Goal: Task Accomplishment & Management: Use online tool/utility

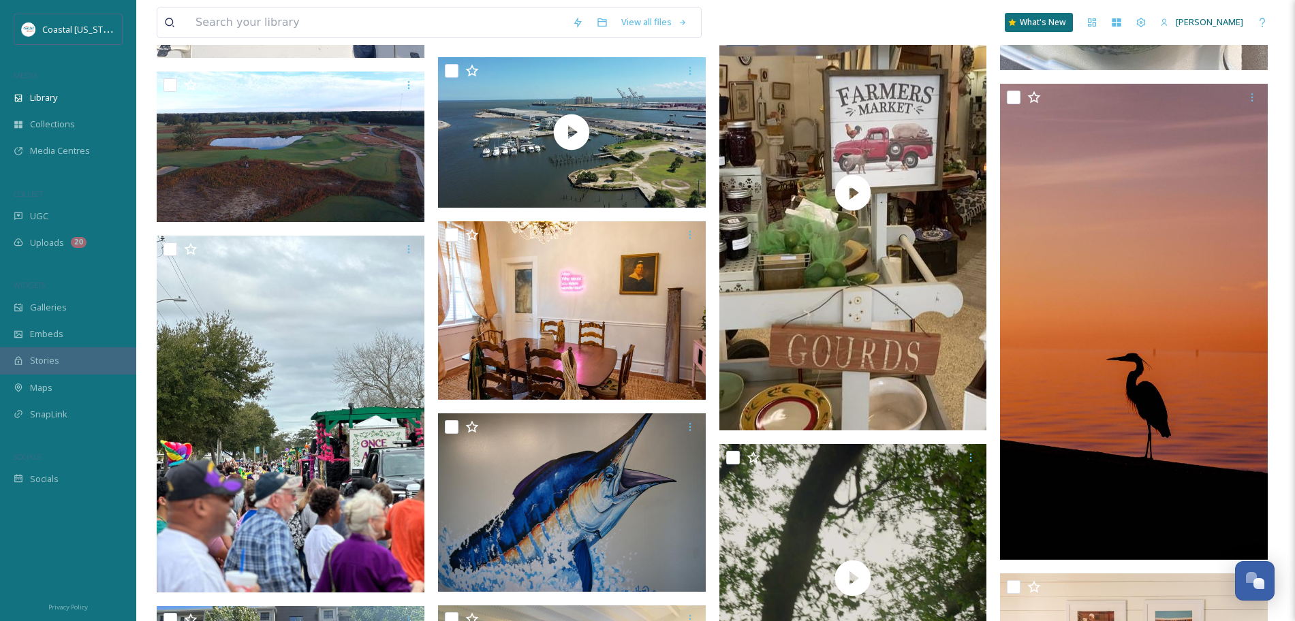
scroll to position [676, 0]
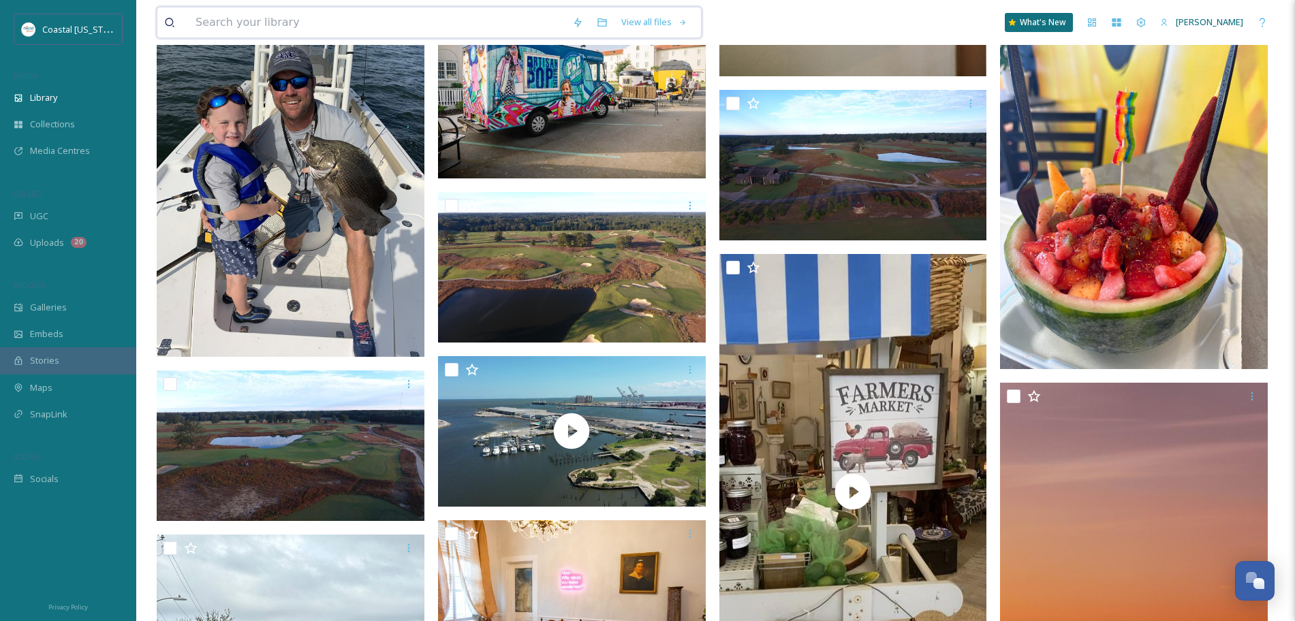
click at [292, 25] on input at bounding box center [377, 22] width 377 height 30
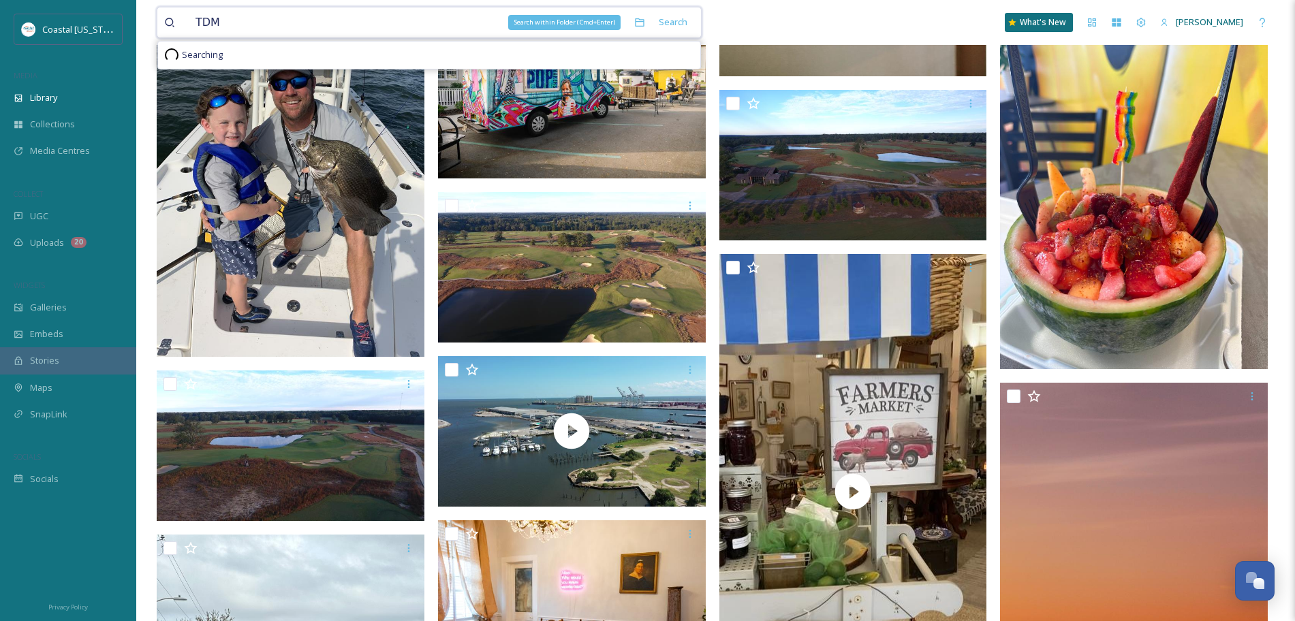
type input "TDM"
click at [640, 16] on div "Search within Folder (Cmd+Enter)" at bounding box center [639, 22] width 25 height 25
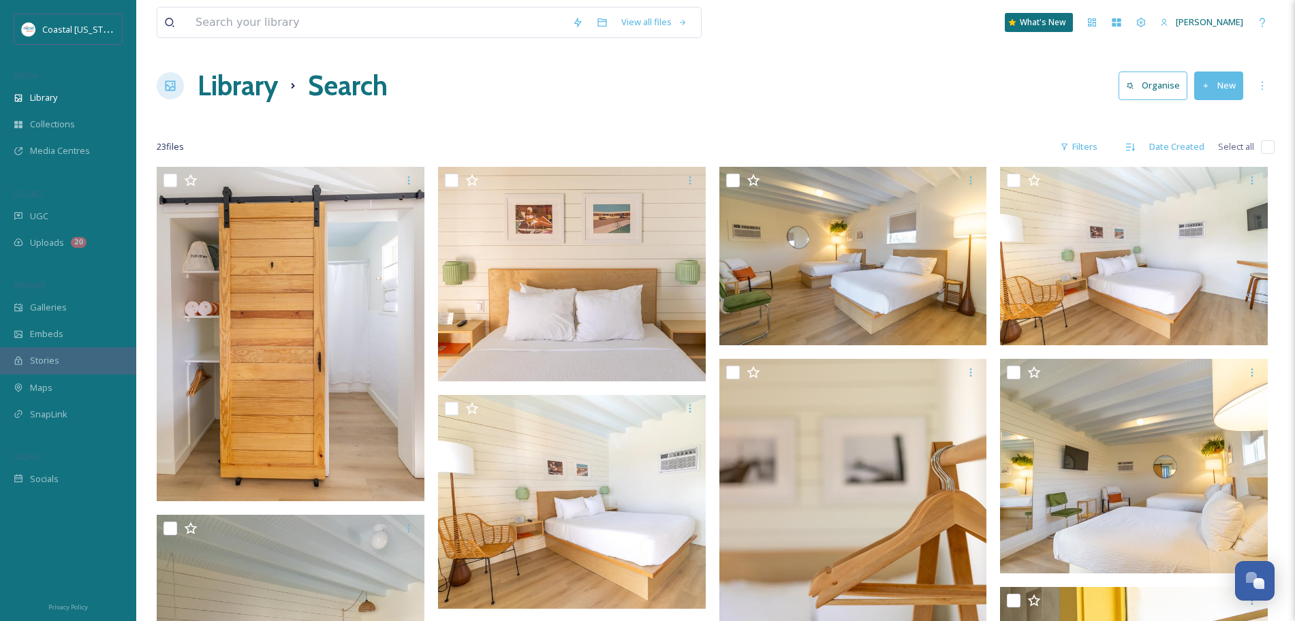
click at [1262, 147] on input "checkbox" at bounding box center [1268, 147] width 14 height 14
checkbox input "true"
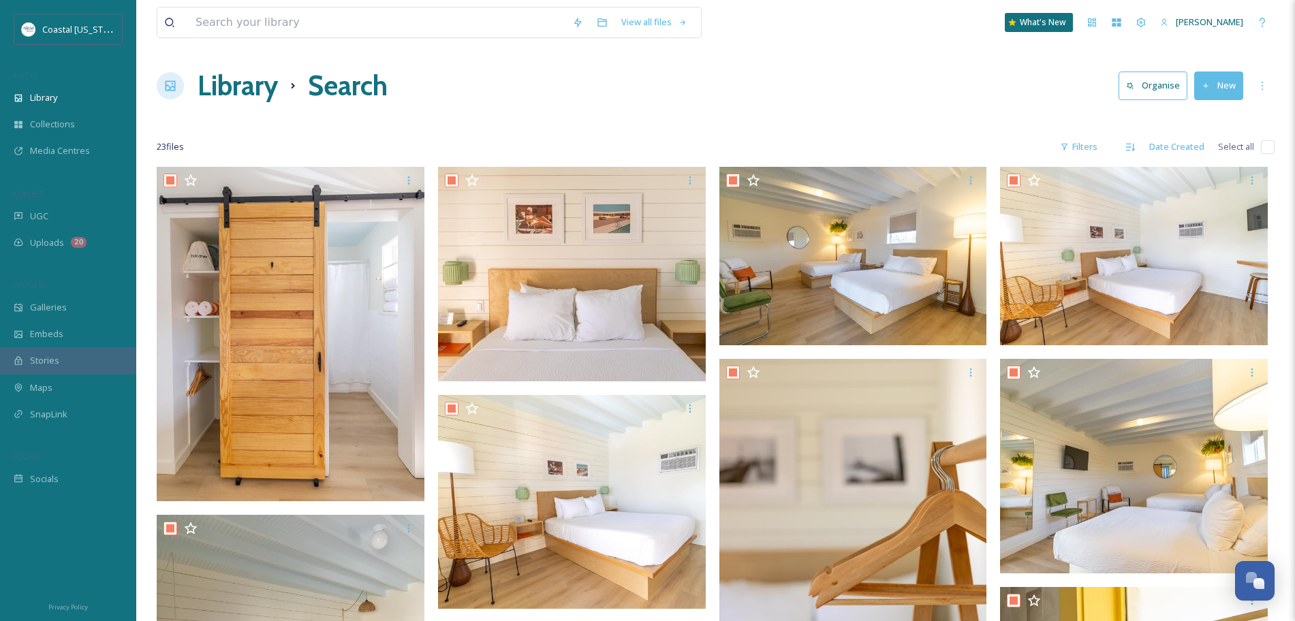
checkbox input "true"
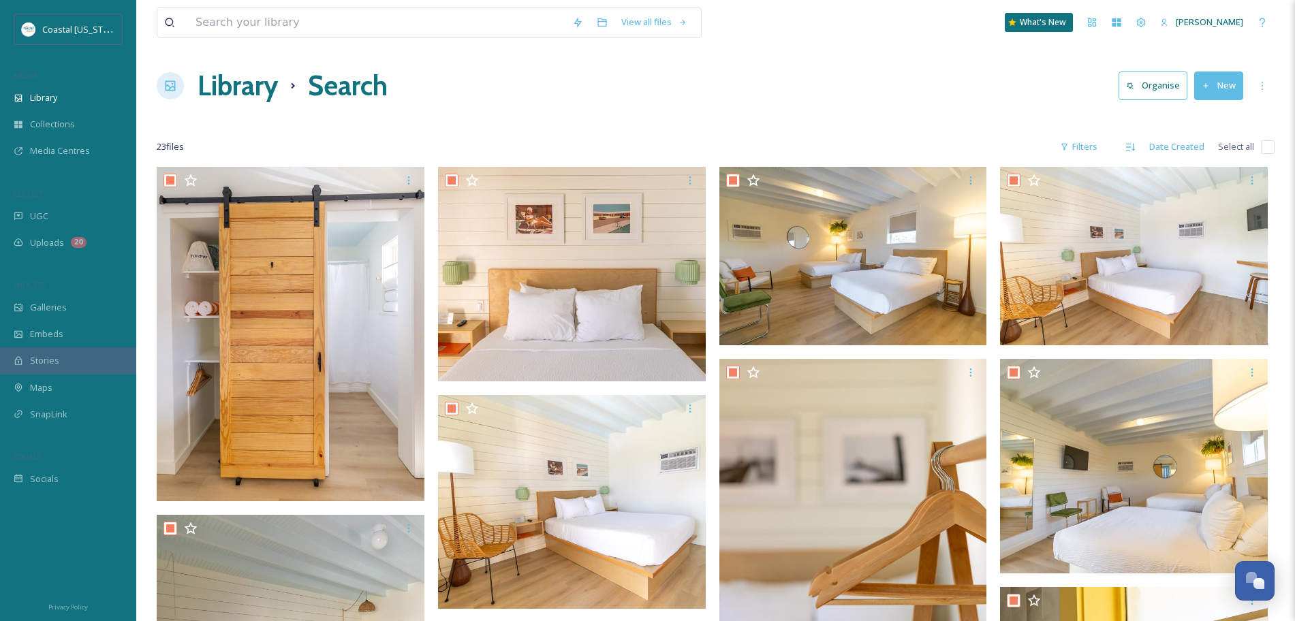
checkbox input "true"
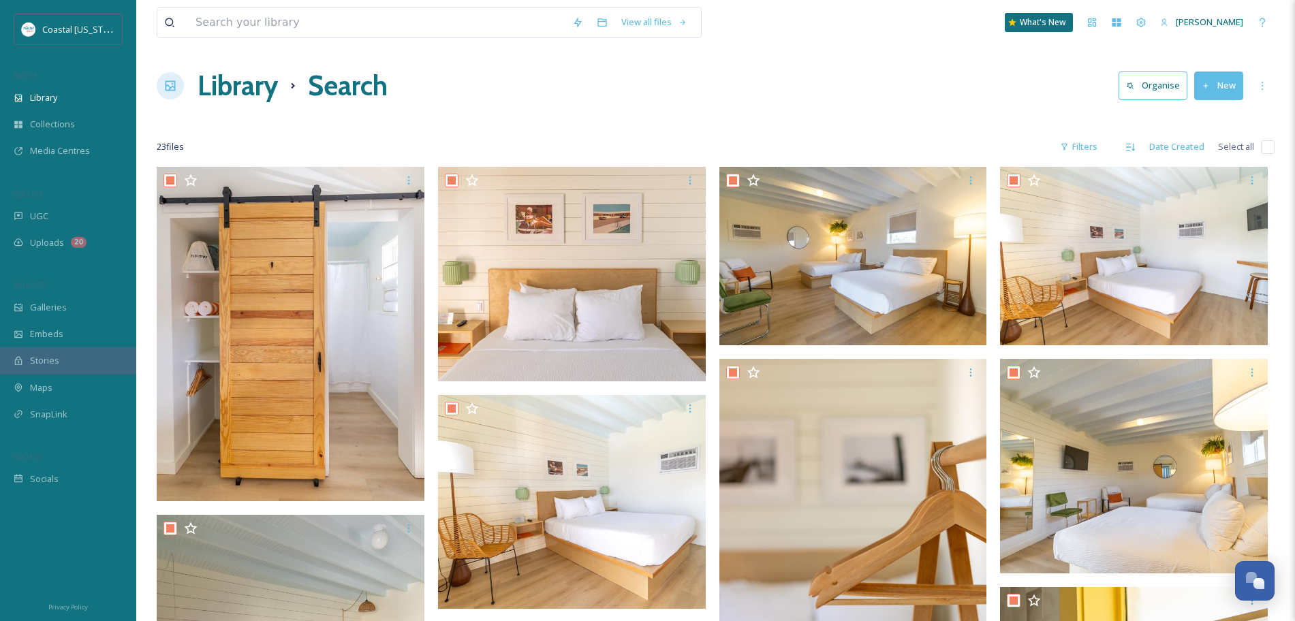
checkbox input "true"
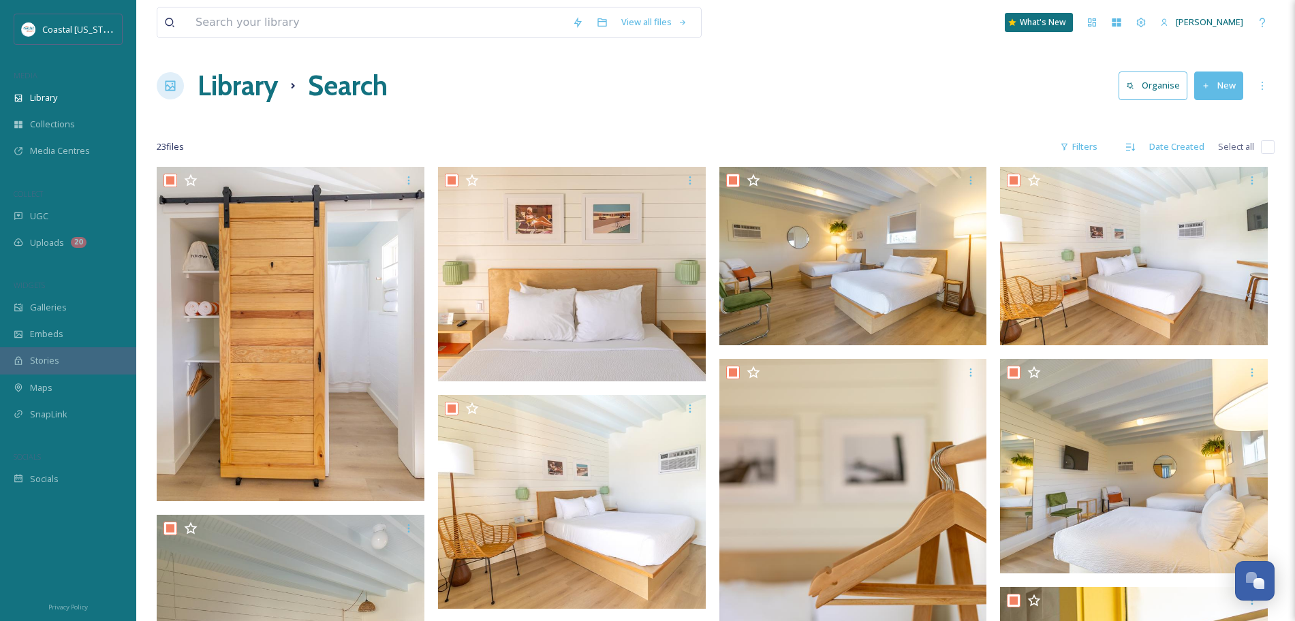
checkbox input "true"
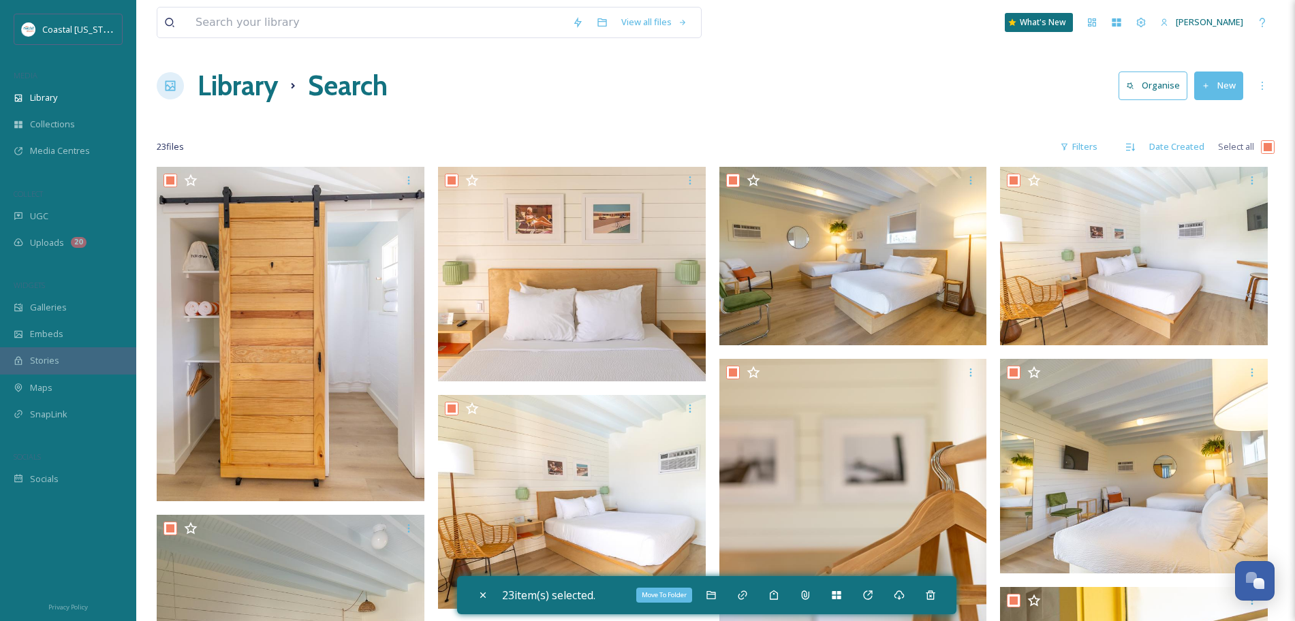
click at [716, 593] on icon at bounding box center [711, 595] width 11 height 11
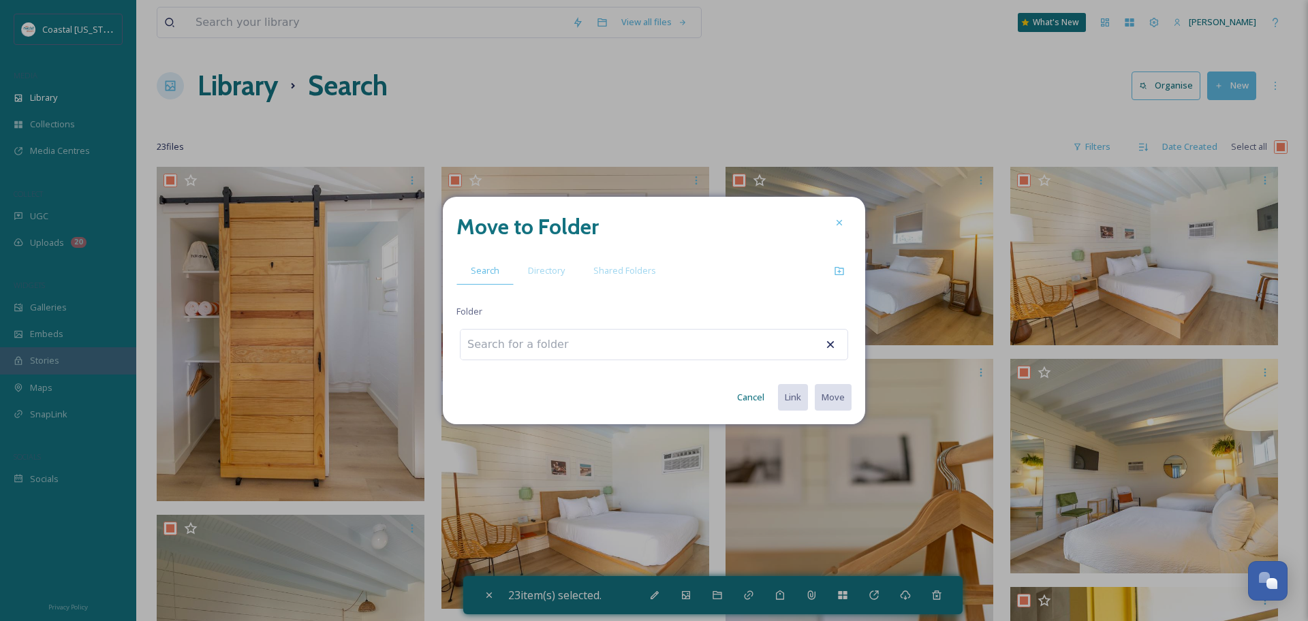
click at [536, 291] on div "Move to Folder Search Directory Shared Folders Folder Cancel Link Move" at bounding box center [654, 311] width 422 height 228
click at [537, 274] on span "Directory" at bounding box center [546, 270] width 37 height 13
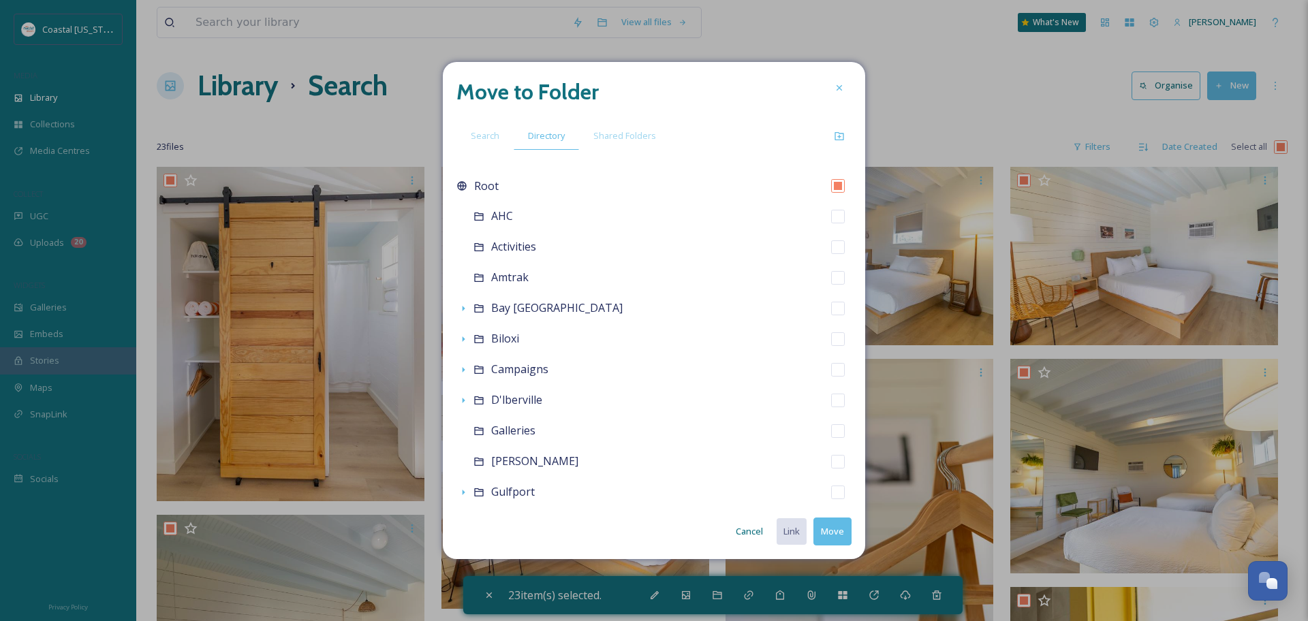
click at [831, 303] on input "checkbox" at bounding box center [838, 309] width 14 height 14
checkbox input "true"
checkbox input "false"
click at [826, 542] on button "Move" at bounding box center [832, 532] width 38 height 28
checkbox input "false"
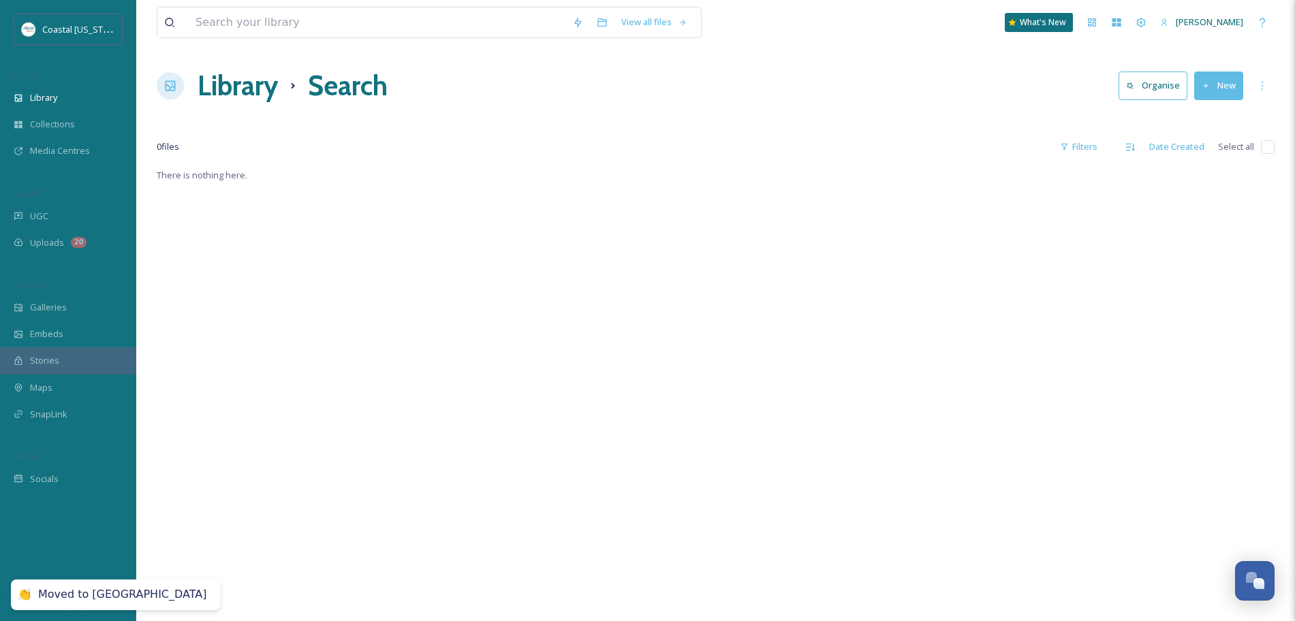
click at [251, 88] on h1 "Library" at bounding box center [238, 85] width 80 height 41
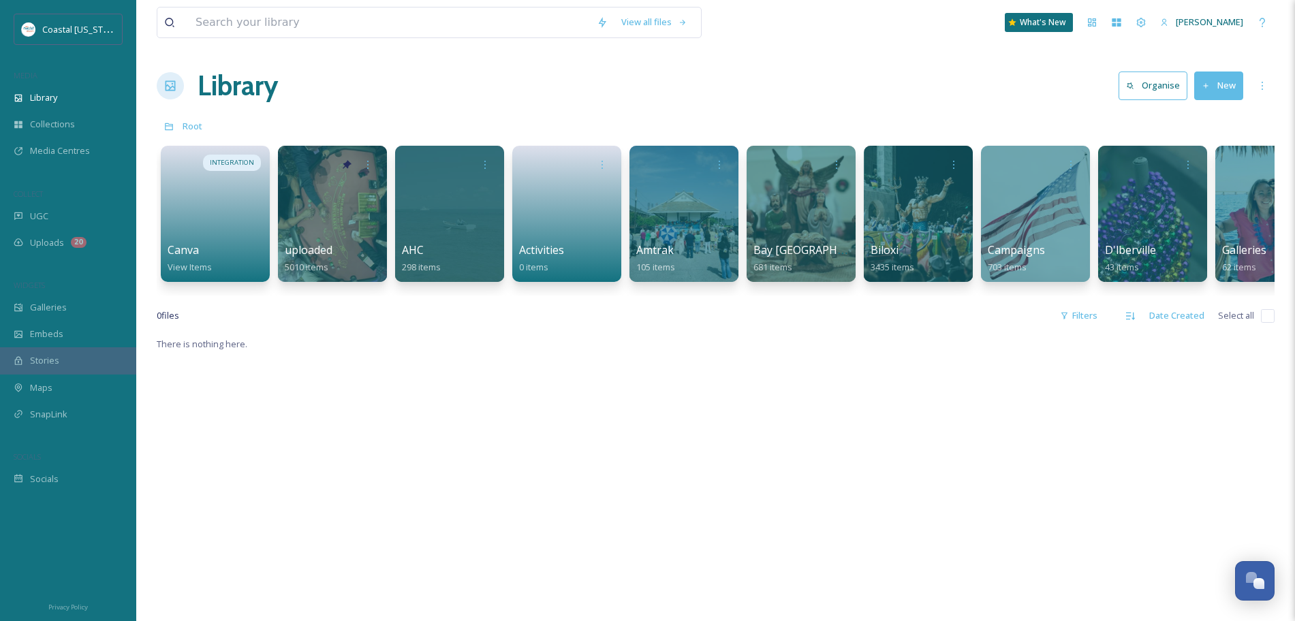
click at [307, 234] on div at bounding box center [332, 214] width 109 height 136
